Goal: Check status: Check status

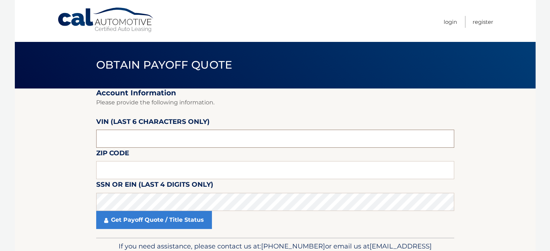
click at [200, 140] on input "text" at bounding box center [275, 139] width 358 height 18
type input "417322"
click button "For Originating Dealer" at bounding box center [0, 0] width 0 height 0
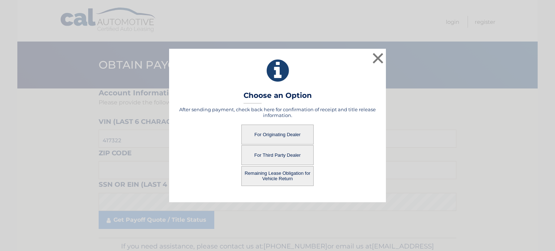
click at [278, 155] on button "For Third Party Dealer" at bounding box center [278, 155] width 72 height 20
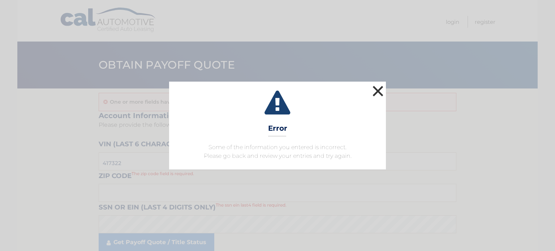
click at [375, 92] on button "×" at bounding box center [378, 91] width 14 height 14
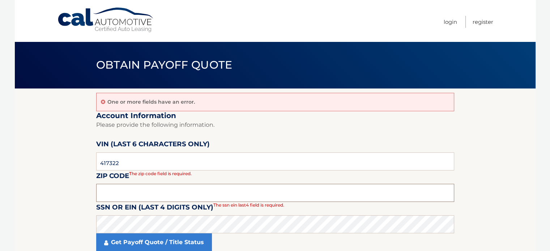
click at [168, 192] on input "text" at bounding box center [275, 193] width 358 height 18
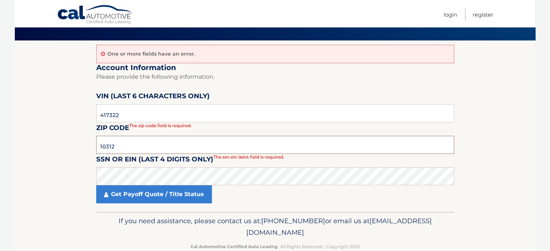
type input "10312"
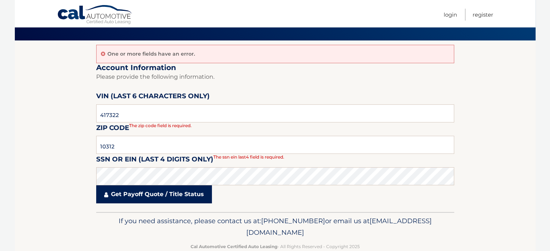
click at [169, 201] on link "Get Payoff Quote / Title Status" at bounding box center [154, 194] width 116 height 18
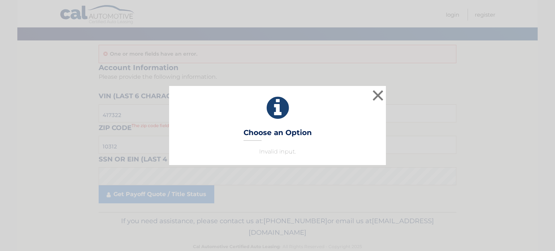
click at [385, 85] on div "× Choose an Option Invalid input. This is what you see on secong view Loading..." at bounding box center [277, 125] width 555 height 251
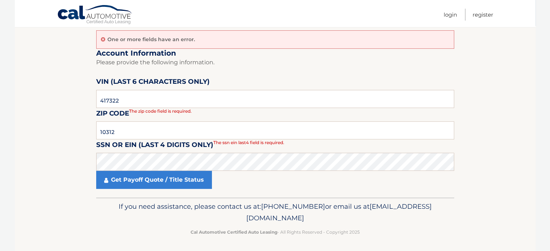
scroll to position [64, 0]
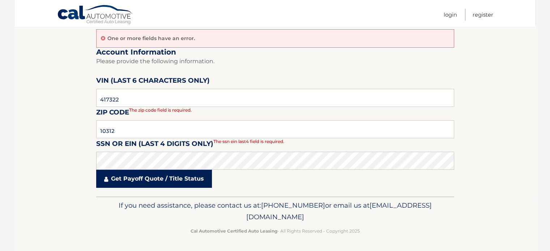
click at [174, 172] on link "Get Payoff Quote / Title Status" at bounding box center [154, 179] width 116 height 18
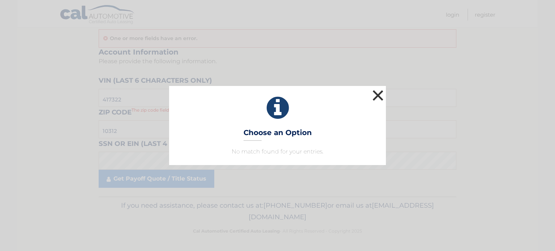
click at [376, 95] on button "×" at bounding box center [378, 95] width 14 height 14
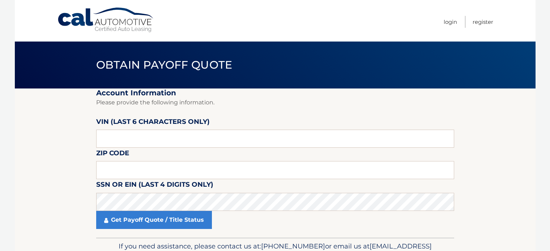
scroll to position [41, 0]
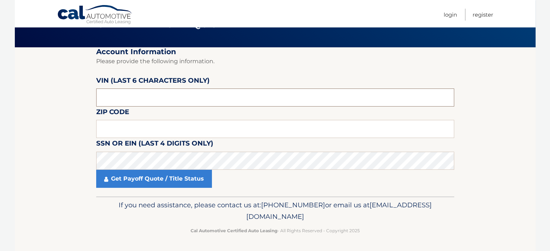
click at [143, 100] on input "text" at bounding box center [275, 98] width 358 height 18
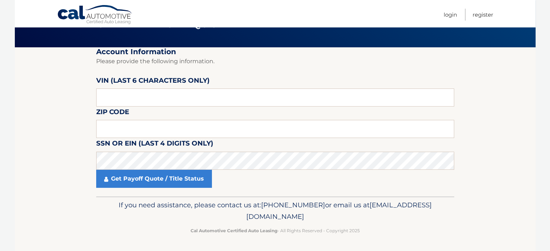
click at [447, 55] on h2 "Account Information" at bounding box center [275, 51] width 358 height 9
click at [135, 98] on input "text" at bounding box center [275, 98] width 358 height 18
type input "417322"
type input "10019"
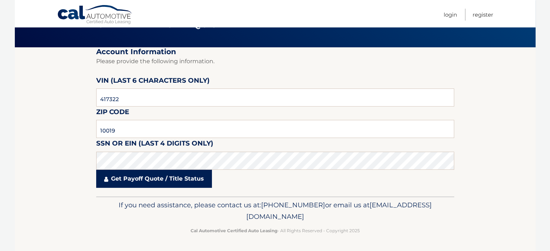
click at [135, 185] on link "Get Payoff Quote / Title Status" at bounding box center [154, 179] width 116 height 18
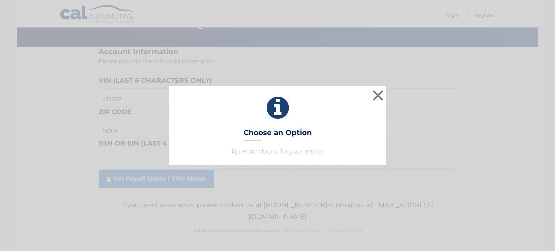
click at [292, 147] on div "× Choose an Option No match found for your entries. This is what you see on sec…" at bounding box center [277, 125] width 217 height 79
click at [375, 94] on button "×" at bounding box center [378, 95] width 14 height 14
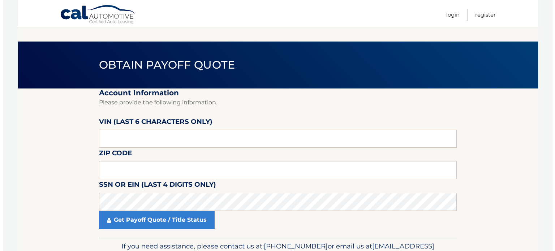
scroll to position [41, 0]
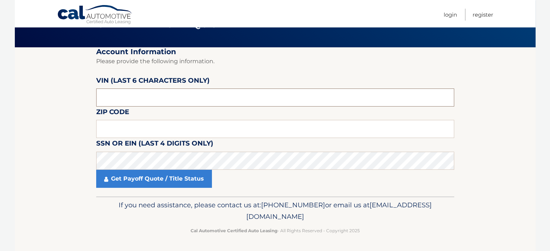
click at [136, 95] on input "text" at bounding box center [275, 98] width 358 height 18
type input "417322"
click at [215, 127] on input "text" at bounding box center [275, 129] width 358 height 18
type input "10312"
click button "For Originating Dealer" at bounding box center [0, 0] width 0 height 0
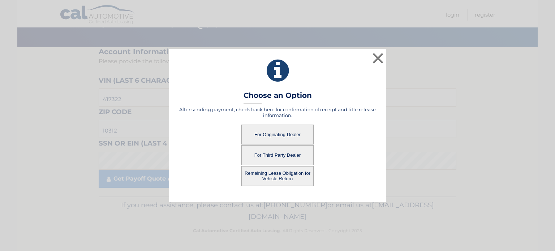
click at [293, 155] on button "For Third Party Dealer" at bounding box center [278, 155] width 72 height 20
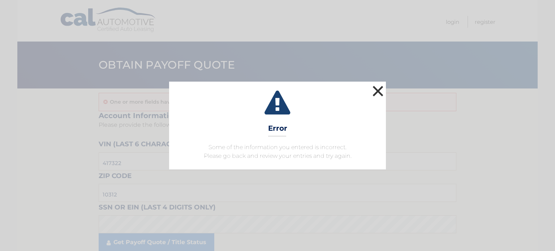
click at [374, 97] on button "×" at bounding box center [378, 91] width 14 height 14
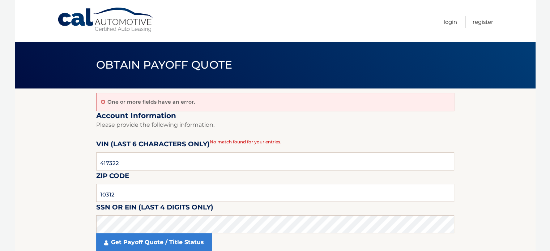
click at [362, 134] on fieldset "Account Information Please provide the following information. VIN (last 6 chara…" at bounding box center [275, 185] width 358 height 149
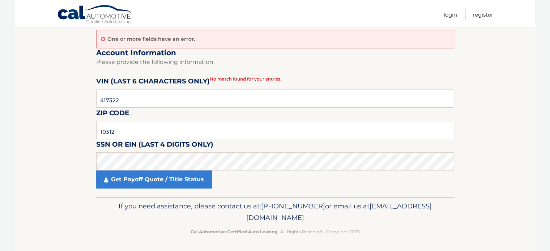
scroll to position [64, 0]
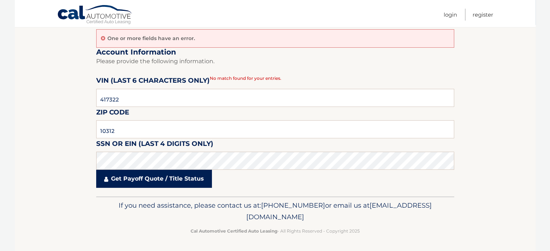
click at [171, 175] on link "Get Payoff Quote / Title Status" at bounding box center [154, 179] width 116 height 18
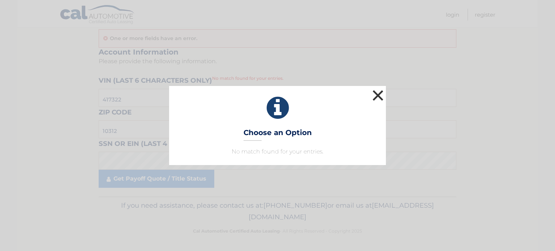
click at [376, 93] on button "×" at bounding box center [378, 95] width 14 height 14
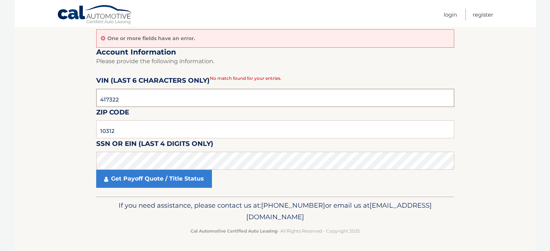
click at [240, 100] on input "417322" at bounding box center [275, 98] width 358 height 18
click at [528, 108] on section "One or more fields have an error. Account Information Please provide the follow…" at bounding box center [275, 111] width 521 height 172
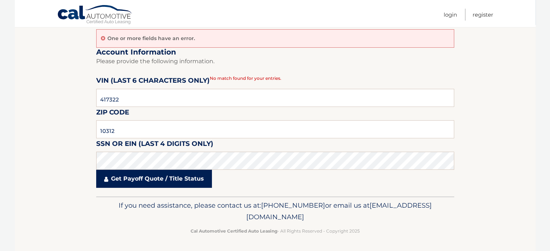
click at [183, 187] on link "Get Payoff Quote / Title Status" at bounding box center [154, 179] width 116 height 18
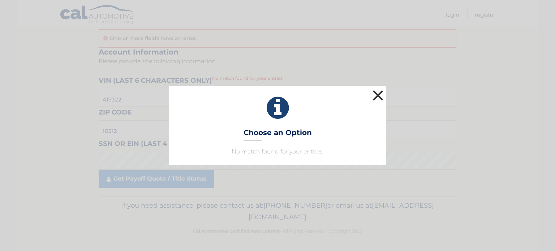
click at [381, 91] on button "×" at bounding box center [378, 95] width 14 height 14
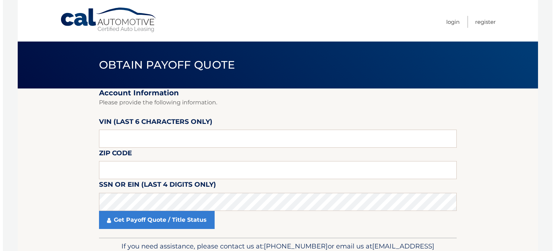
scroll to position [41, 0]
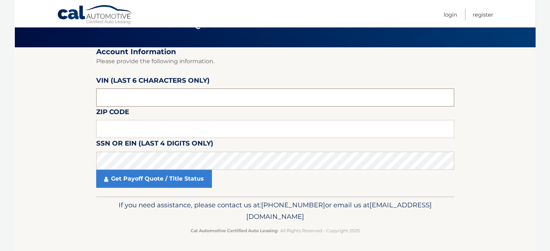
click at [146, 102] on input "text" at bounding box center [275, 98] width 358 height 18
click at [174, 100] on input "text" at bounding box center [275, 98] width 358 height 18
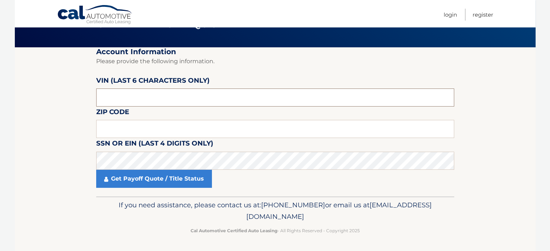
click at [174, 100] on input "text" at bounding box center [275, 98] width 358 height 18
type input "417322"
type input "10312"
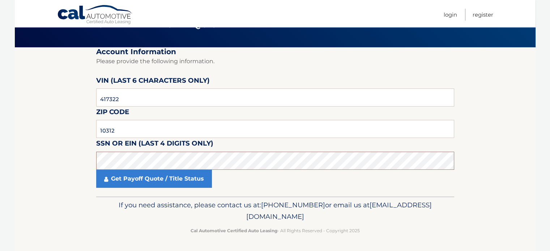
click button "For Originating Dealer" at bounding box center [0, 0] width 0 height 0
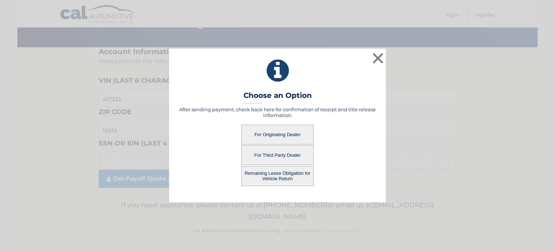
click at [287, 161] on button "For Third Party Dealer" at bounding box center [278, 155] width 72 height 20
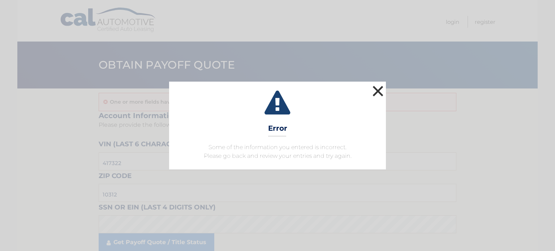
click at [381, 87] on button "×" at bounding box center [378, 91] width 14 height 14
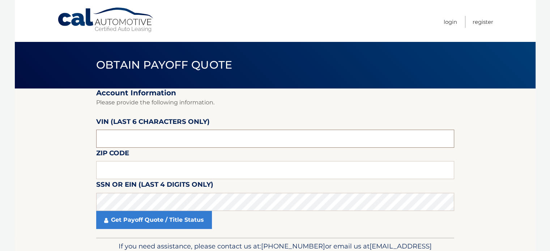
click at [149, 141] on input "text" at bounding box center [275, 139] width 358 height 18
type input "417322"
type input "10312"
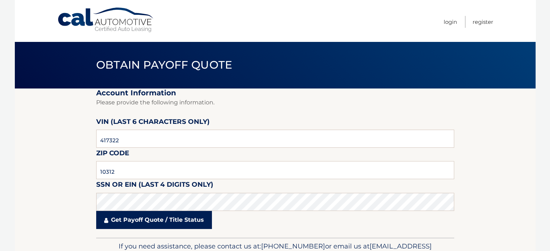
click at [159, 219] on link "Get Payoff Quote / Title Status" at bounding box center [154, 220] width 116 height 18
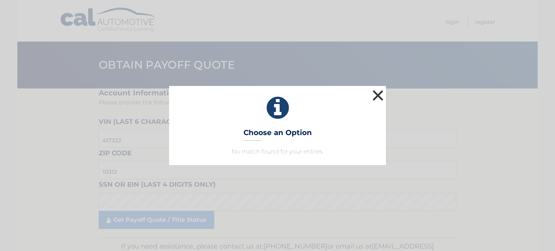
click at [383, 96] on button "×" at bounding box center [378, 95] width 14 height 14
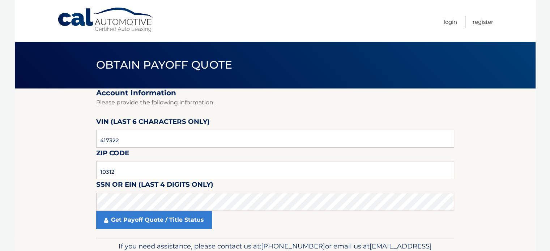
click at [110, 20] on link "Cal Automotive" at bounding box center [106, 20] width 98 height 26
